Goal: Information Seeking & Learning: Learn about a topic

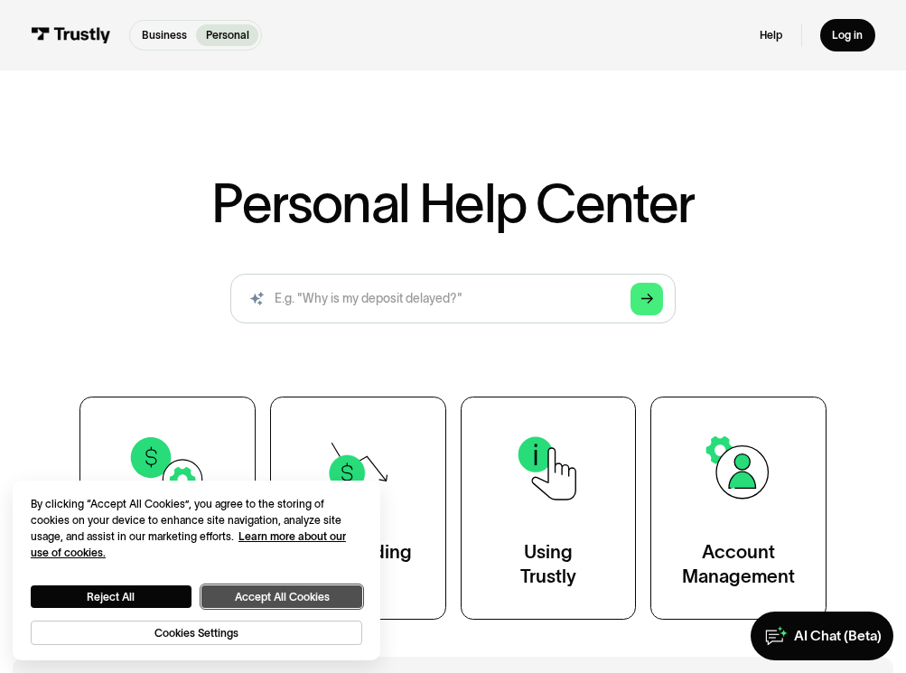
click at [254, 599] on button "Accept All Cookies" at bounding box center [281, 596] width 161 height 23
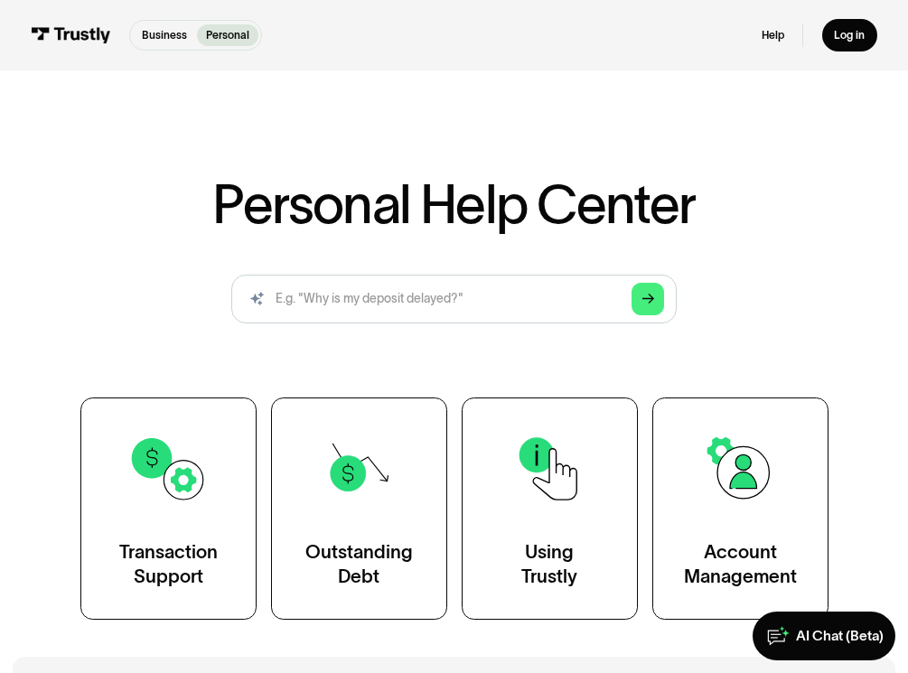
click at [545, 539] on link "Using Trustly" at bounding box center [550, 509] width 176 height 223
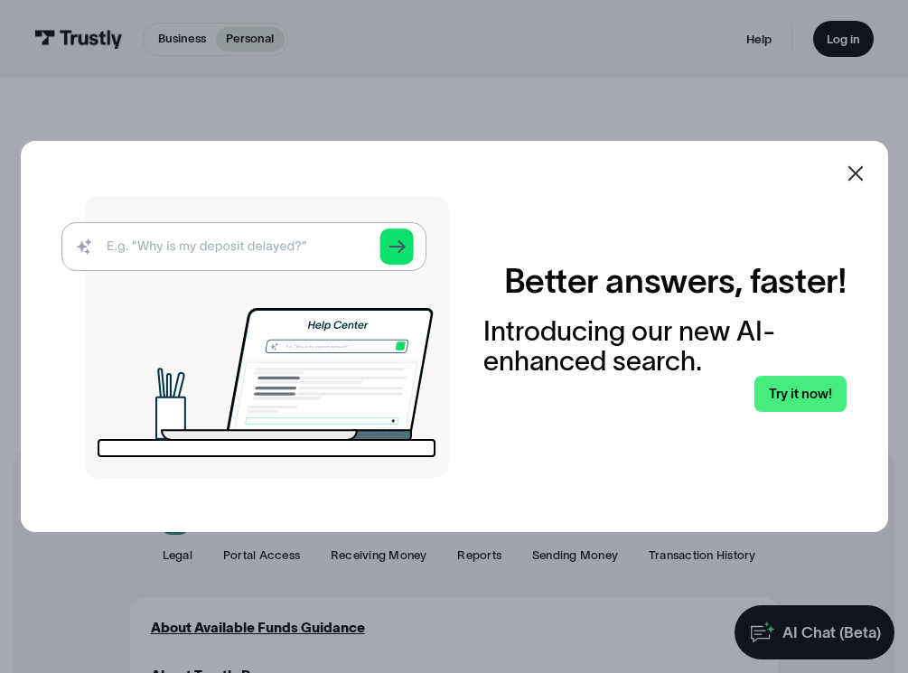
click at [866, 182] on icon at bounding box center [856, 174] width 22 height 22
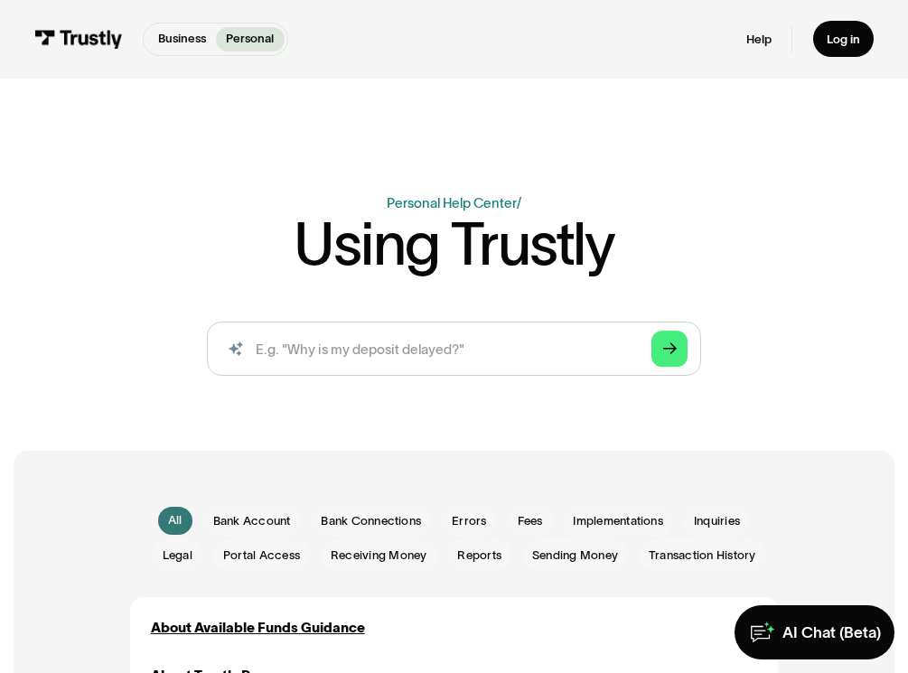
scroll to position [108, 0]
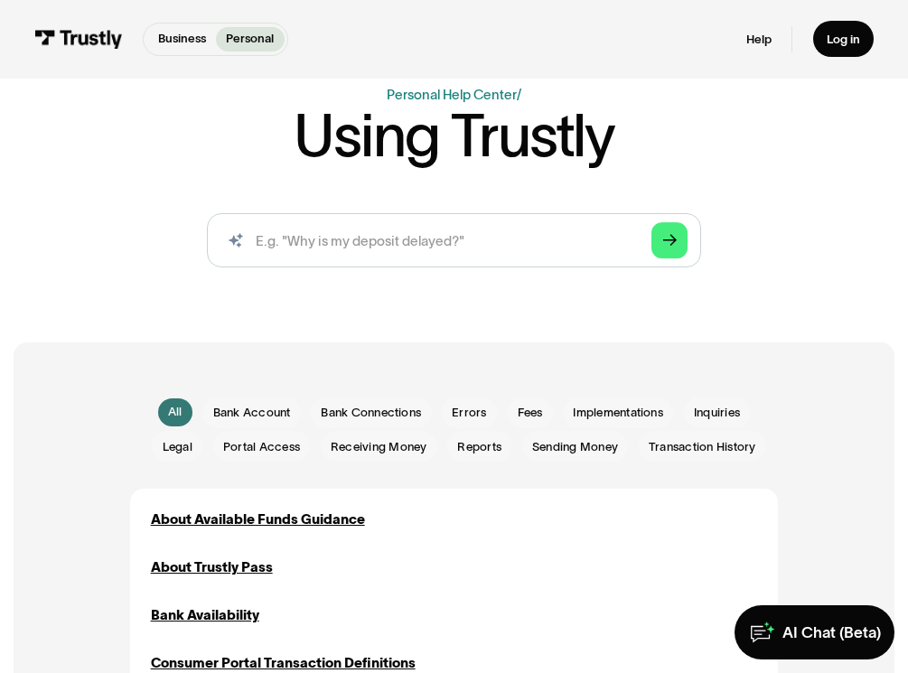
click at [360, 410] on span "Bank Connections" at bounding box center [371, 413] width 100 height 17
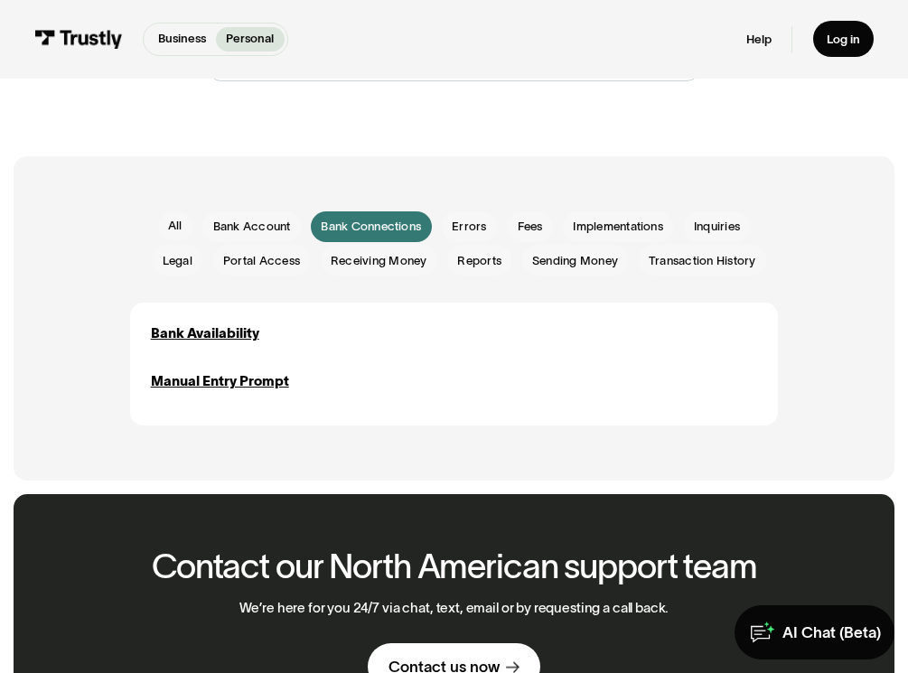
scroll to position [325, 0]
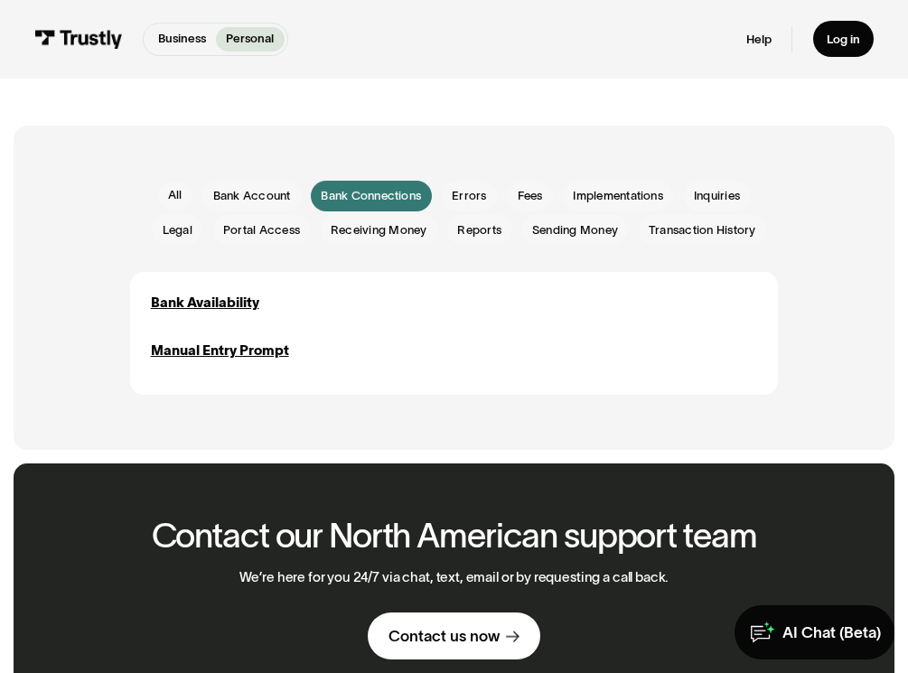
click at [211, 304] on div "Bank Availability" at bounding box center [205, 303] width 108 height 21
